Goal: Task Accomplishment & Management: Manage account settings

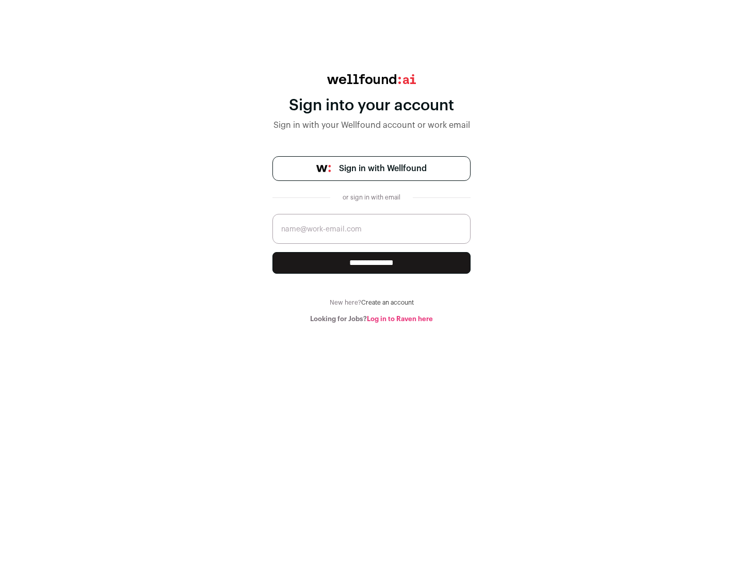
click at [382, 169] on span "Sign in with Wellfound" at bounding box center [383, 168] width 88 height 12
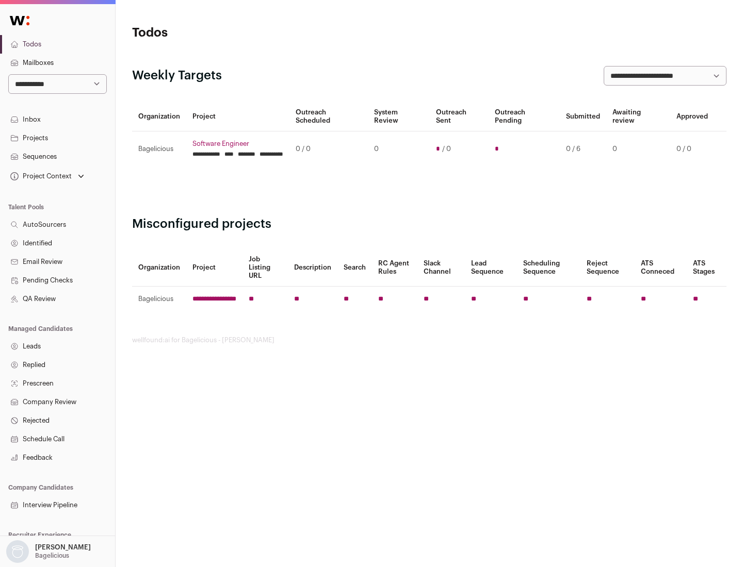
click at [57, 138] on link "Projects" at bounding box center [57, 138] width 115 height 19
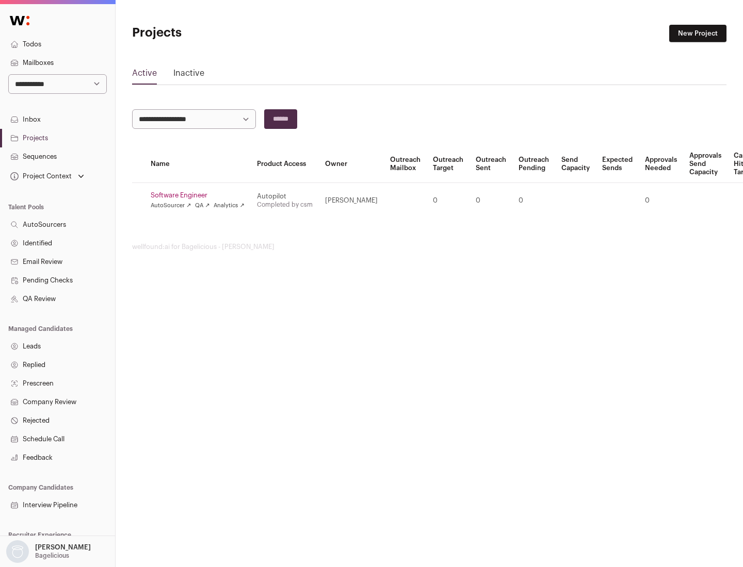
click at [201, 195] on link "Software Engineer" at bounding box center [198, 195] width 94 height 8
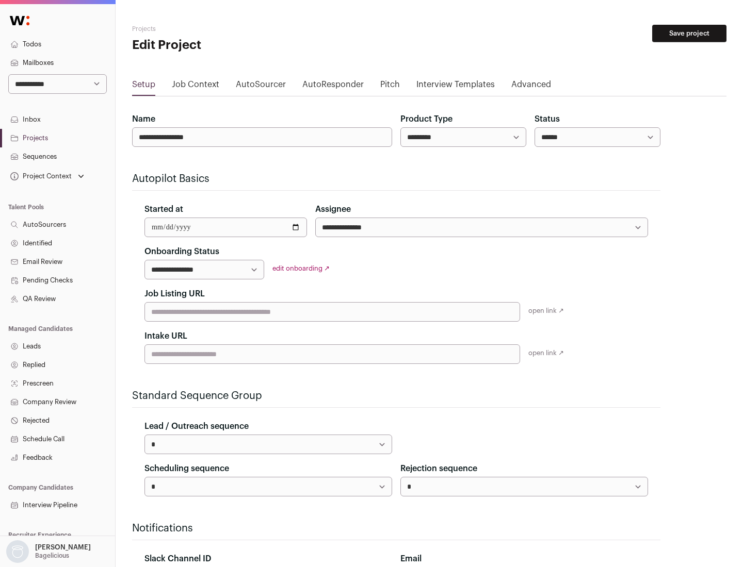
click at [689, 34] on button "Save project" at bounding box center [689, 34] width 74 height 18
